Goal: Entertainment & Leisure: Consume media (video, audio)

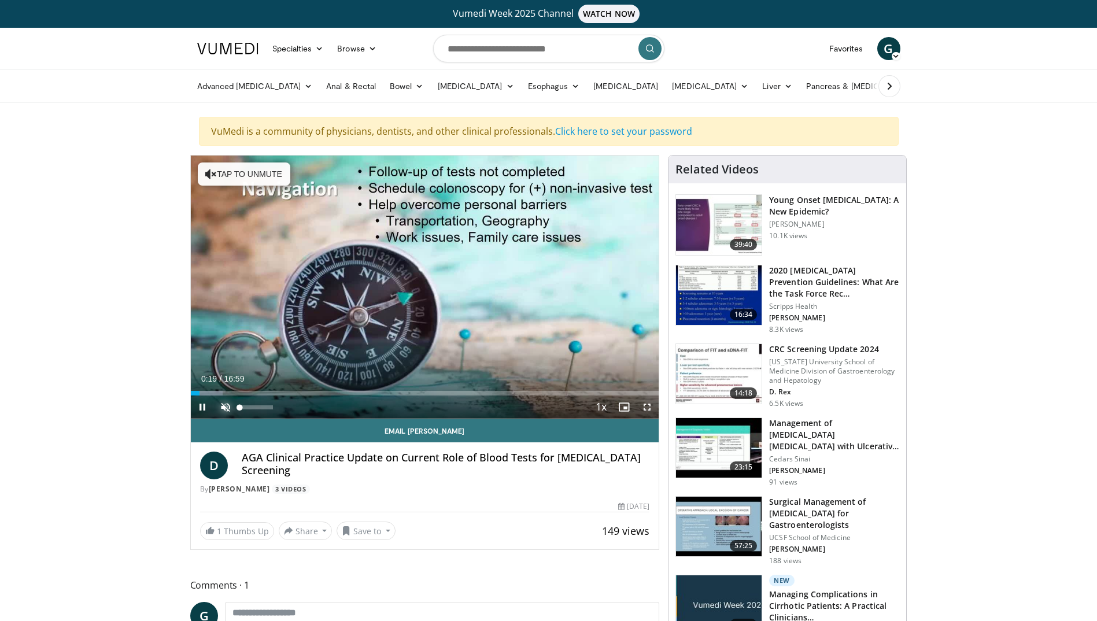
click at [221, 402] on span "Video Player" at bounding box center [225, 406] width 23 height 23
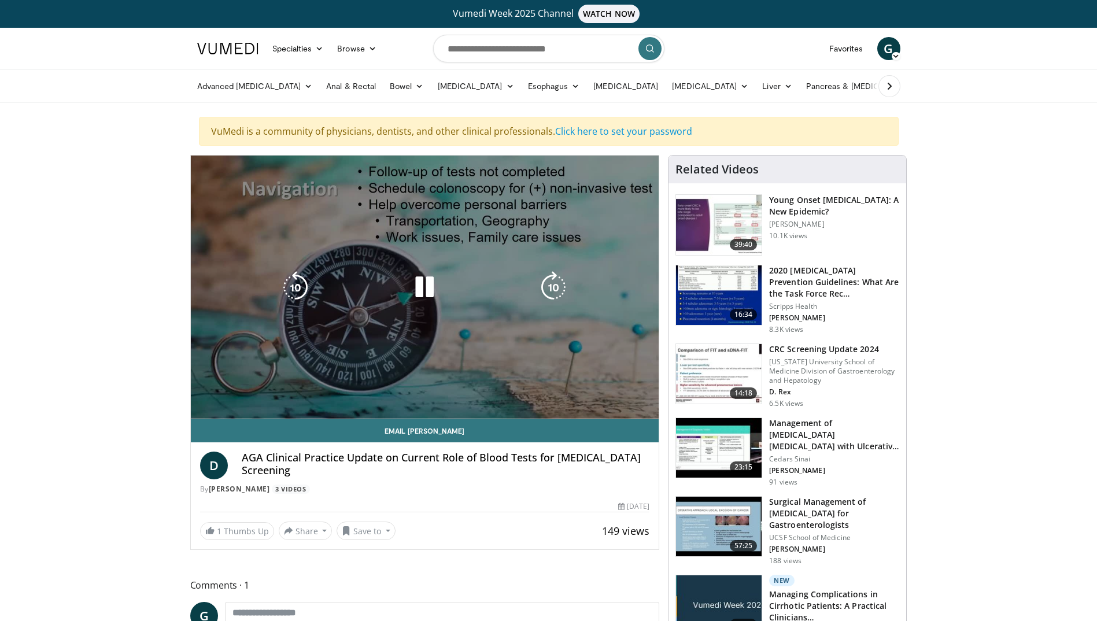
click at [306, 392] on div "10 seconds Tap to unmute" at bounding box center [425, 287] width 468 height 263
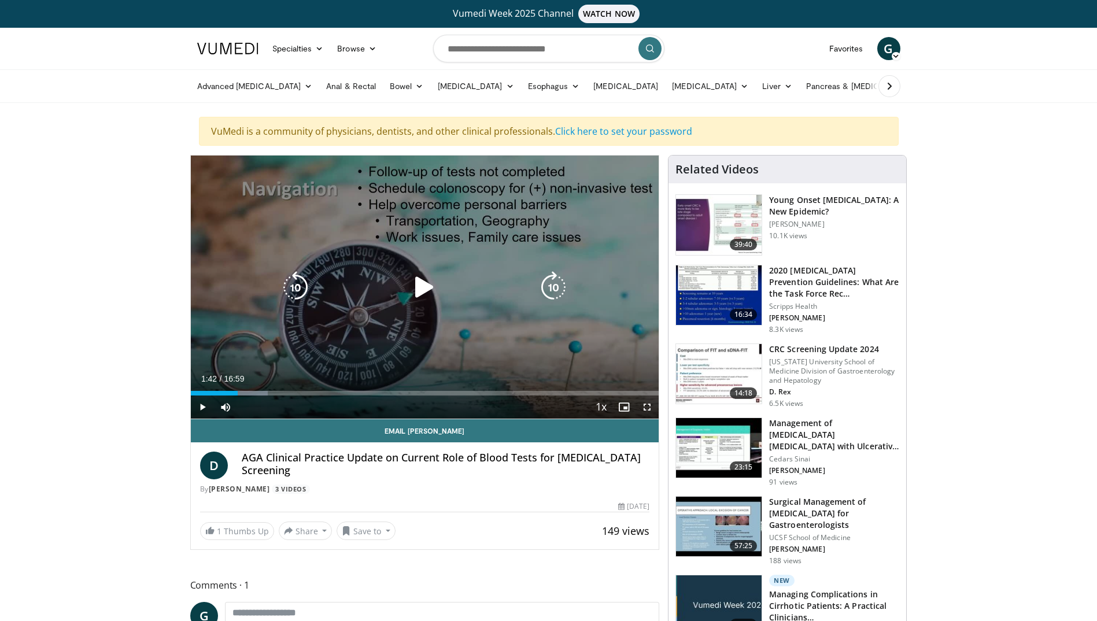
click at [0, 0] on div "Progress Bar" at bounding box center [0, 0] width 0 height 0
